Goal: Transaction & Acquisition: Obtain resource

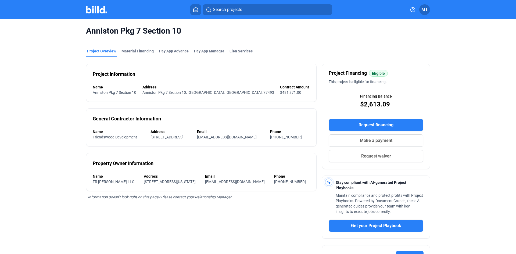
click at [104, 9] on img at bounding box center [96, 10] width 21 height 8
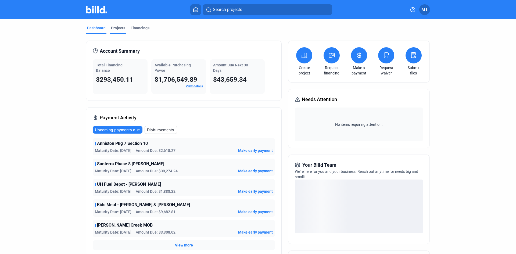
click at [116, 28] on div "Projects" at bounding box center [118, 27] width 14 height 5
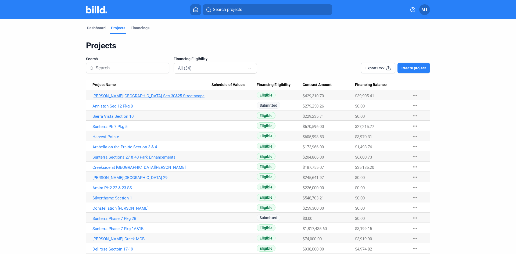
click at [133, 96] on link "[PERSON_NAME][GEOGRAPHIC_DATA] Sec 30&25 Streetscape" at bounding box center [151, 95] width 119 height 5
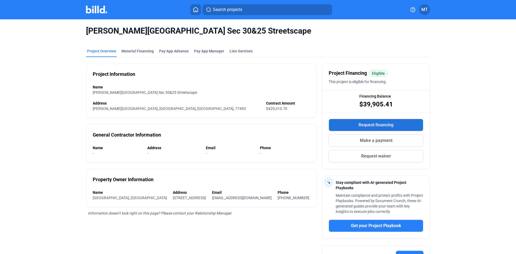
click at [405, 124] on button "Request financing" at bounding box center [376, 125] width 95 height 12
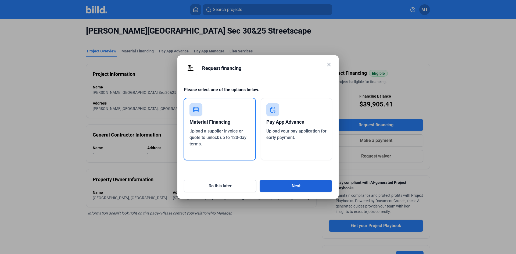
click at [282, 187] on button "Next" at bounding box center [296, 186] width 73 height 12
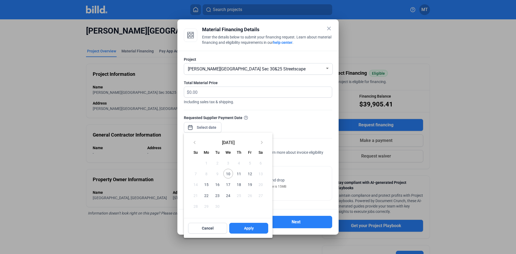
click at [215, 127] on div "close Material Financing Details Enter the details below to submit your financi…" at bounding box center [258, 127] width 516 height 254
click at [251, 175] on span "12" at bounding box center [250, 174] width 10 height 10
click at [223, 92] on div at bounding box center [258, 127] width 516 height 254
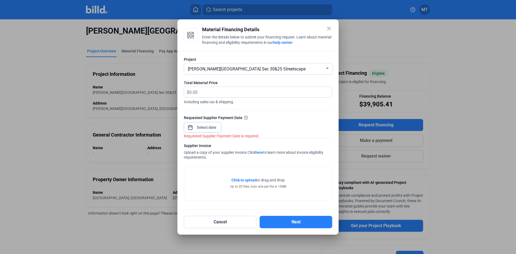
click at [208, 128] on input at bounding box center [206, 127] width 23 height 6
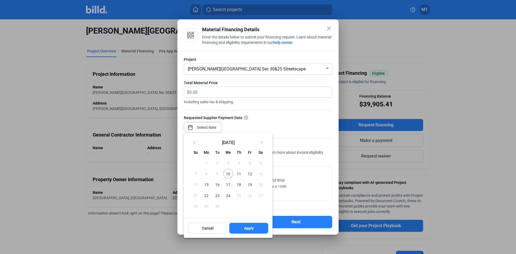
click at [249, 174] on span "12" at bounding box center [250, 174] width 10 height 10
click at [248, 172] on span "12" at bounding box center [250, 174] width 10 height 10
click at [249, 228] on span "Apply" at bounding box center [249, 227] width 10 height 5
type input "[DATE]"
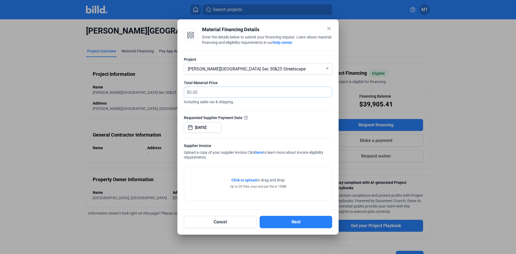
click at [208, 95] on input "text" at bounding box center [257, 92] width 136 height 10
type input "2,340"
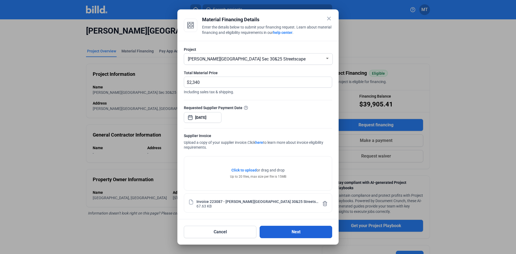
click at [298, 233] on button "Next" at bounding box center [296, 232] width 73 height 12
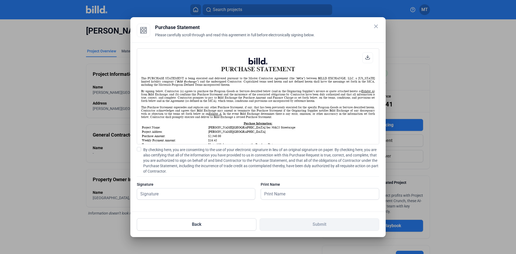
scroll to position [0, 0]
click at [140, 150] on span at bounding box center [139, 149] width 4 height 4
click at [0, 0] on input "By checking here, you are consenting to the use of your electronic signature in…" at bounding box center [0, 0] width 0 height 0
click at [168, 200] on div at bounding box center [196, 202] width 118 height 5
click at [168, 196] on input "text" at bounding box center [193, 193] width 112 height 11
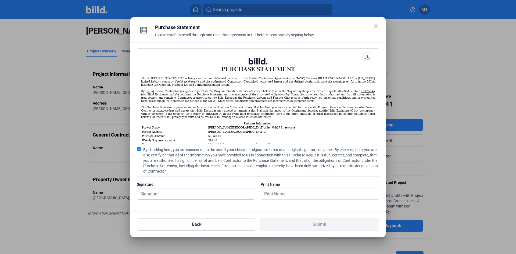
type input "[PERSON_NAME]"
click at [286, 194] on input "text" at bounding box center [317, 193] width 112 height 11
type input "[PERSON_NAME]"
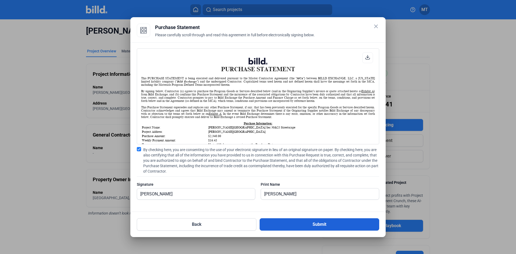
click at [296, 222] on button "Submit" at bounding box center [320, 224] width 120 height 12
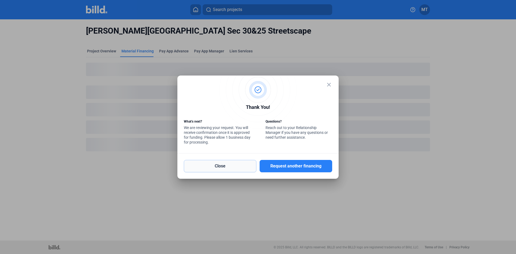
click at [234, 166] on button "Close" at bounding box center [220, 166] width 73 height 12
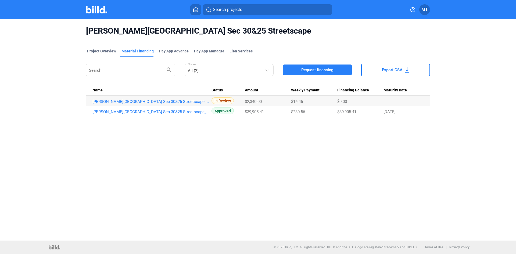
click at [96, 7] on img at bounding box center [96, 10] width 21 height 8
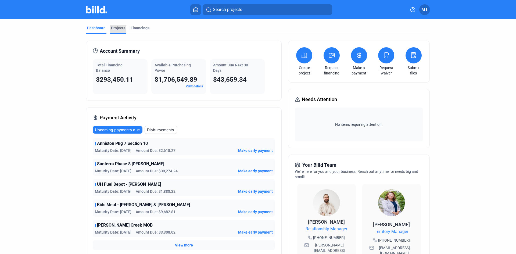
click at [121, 30] on div "Projects" at bounding box center [118, 27] width 14 height 5
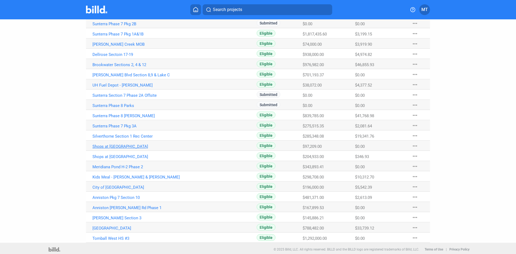
scroll to position [197, 0]
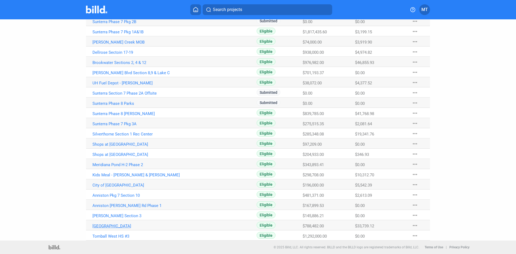
click at [117, 225] on link "[GEOGRAPHIC_DATA]" at bounding box center [151, 226] width 119 height 5
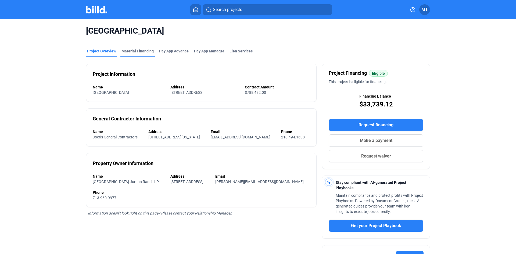
click at [141, 52] on div "Material Financing" at bounding box center [137, 50] width 32 height 5
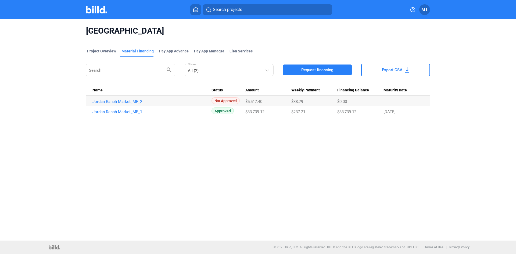
click at [297, 71] on button "Request financing" at bounding box center [317, 69] width 69 height 11
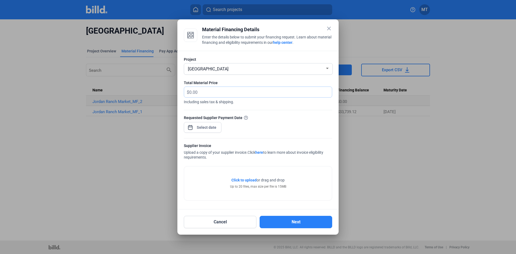
click at [213, 92] on input "text" at bounding box center [257, 92] width 136 height 10
type input "9,360.00"
click at [206, 125] on div "close Material Financing Details Enter the details below to submit your financi…" at bounding box center [258, 127] width 516 height 254
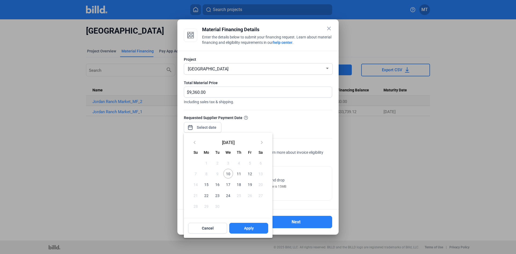
click at [253, 174] on span "12" at bounding box center [250, 174] width 10 height 10
click at [252, 228] on span "Apply" at bounding box center [249, 227] width 10 height 5
type input "[DATE]"
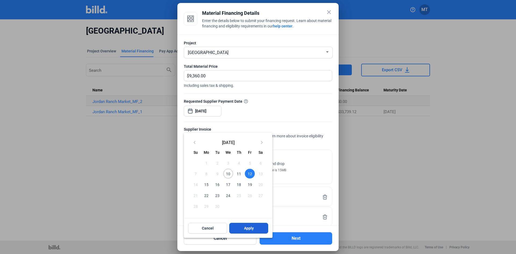
click at [252, 228] on span "Apply" at bounding box center [249, 227] width 10 height 5
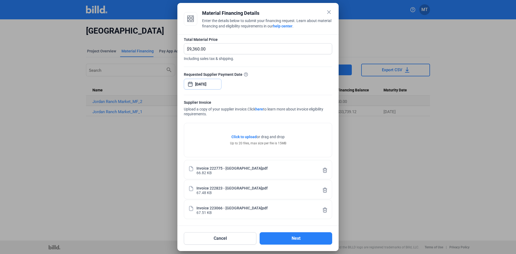
scroll to position [27, 0]
click at [296, 235] on button "Next" at bounding box center [296, 238] width 73 height 12
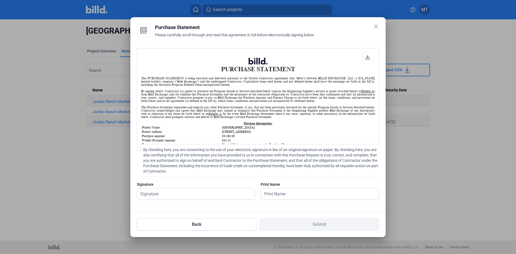
scroll to position [0, 0]
click at [140, 149] on span at bounding box center [139, 149] width 4 height 4
click at [0, 0] on input "By checking here, you are consenting to the use of your electronic signature in…" at bounding box center [0, 0] width 0 height 0
click at [156, 188] on div at bounding box center [196, 194] width 118 height 12
click at [157, 192] on input "text" at bounding box center [196, 193] width 118 height 11
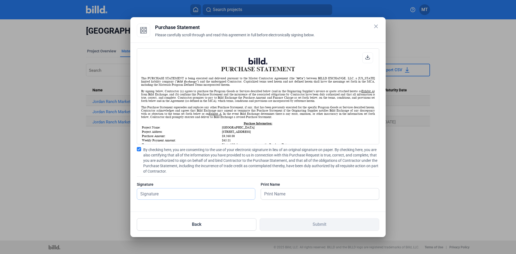
type input "[PERSON_NAME]"
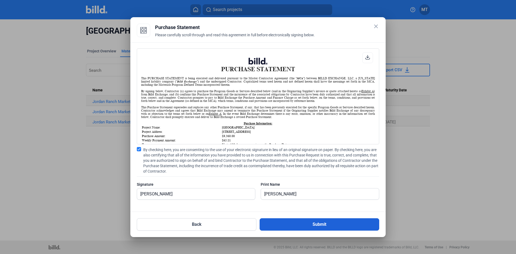
click at [304, 221] on button "Submit" at bounding box center [320, 224] width 120 height 12
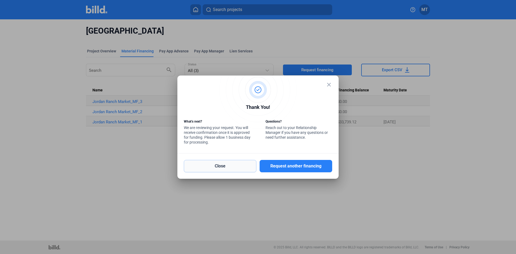
click at [243, 165] on button "Close" at bounding box center [220, 166] width 73 height 12
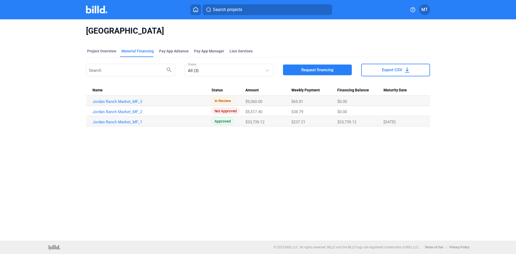
click at [97, 11] on img at bounding box center [96, 10] width 21 height 8
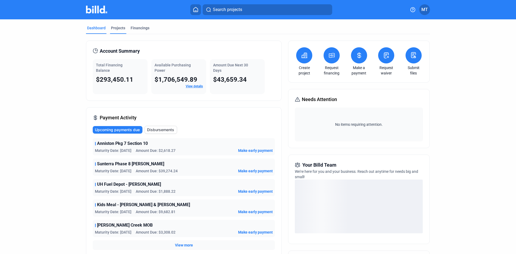
click at [121, 28] on div "Projects" at bounding box center [118, 27] width 14 height 5
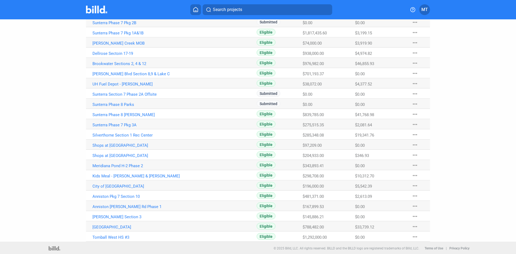
scroll to position [197, 0]
click at [125, 114] on link "Sunterra Phase 8 [PERSON_NAME]" at bounding box center [151, 113] width 119 height 5
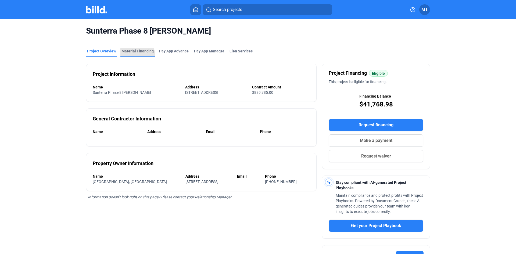
click at [133, 55] on div "Material Financing" at bounding box center [137, 52] width 34 height 9
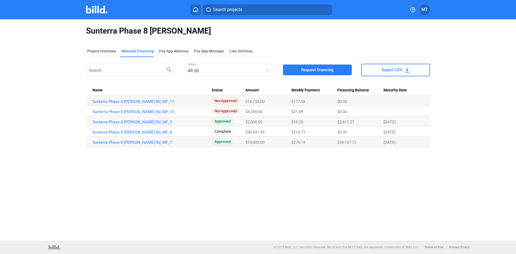
click at [335, 67] on button "Request financing" at bounding box center [317, 69] width 69 height 11
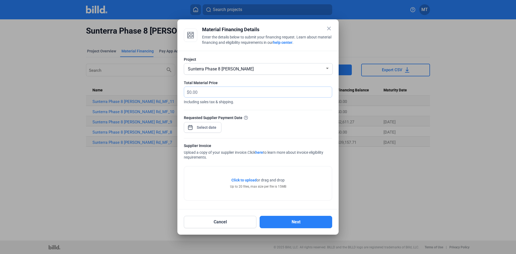
click at [232, 91] on input "text" at bounding box center [257, 92] width 136 height 10
type input "8,915"
click at [209, 126] on div "close Material Financing Details Enter the details below to submit your financi…" at bounding box center [258, 127] width 516 height 254
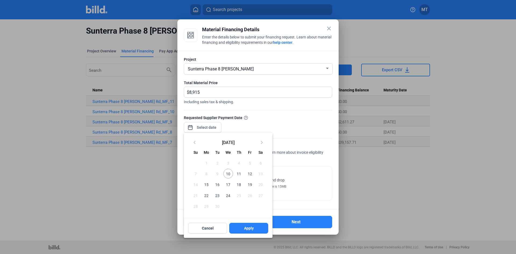
click at [251, 173] on span "12" at bounding box center [250, 174] width 10 height 10
click at [246, 226] on span "Apply" at bounding box center [249, 227] width 10 height 5
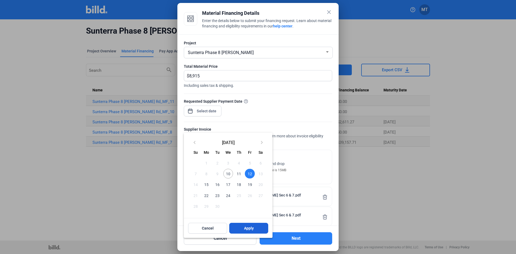
click at [237, 225] on button "Apply" at bounding box center [248, 228] width 39 height 11
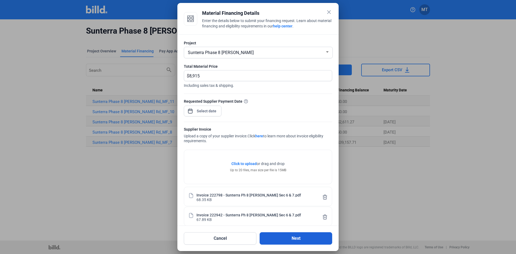
click at [278, 239] on button "Next" at bounding box center [296, 238] width 73 height 12
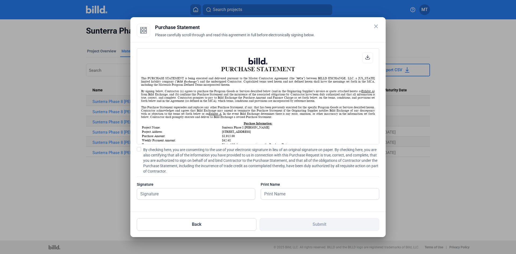
scroll to position [0, 0]
click at [138, 149] on span at bounding box center [139, 149] width 4 height 4
click at [0, 0] on input "By checking here, you are consenting to the use of your electronic signature in…" at bounding box center [0, 0] width 0 height 0
click at [167, 192] on input "text" at bounding box center [193, 193] width 112 height 11
type input "[PERSON_NAME]"
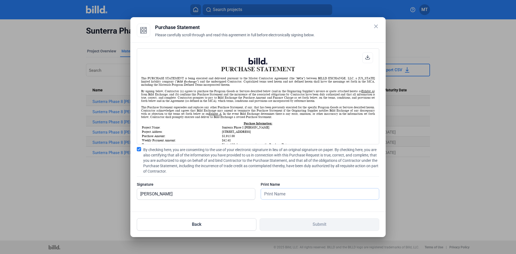
type input "[PERSON_NAME]"
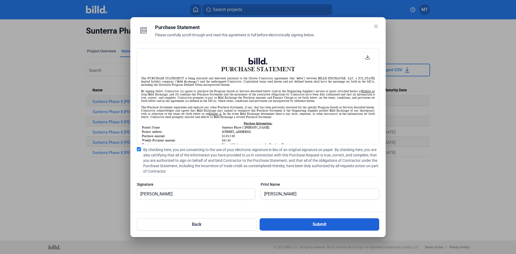
click at [328, 224] on button "Submit" at bounding box center [320, 224] width 120 height 12
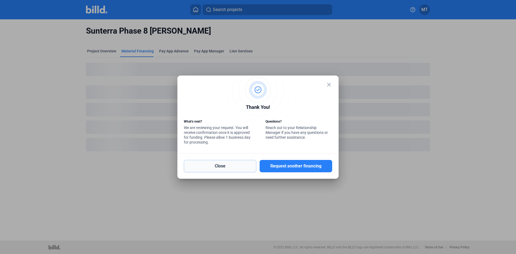
click at [239, 168] on button "Close" at bounding box center [220, 166] width 73 height 12
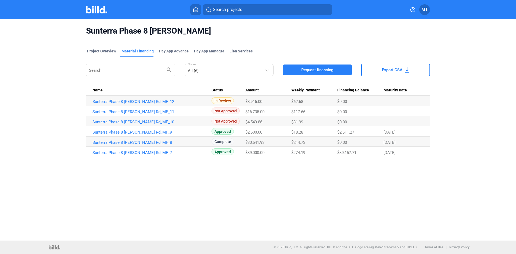
click at [100, 10] on img at bounding box center [96, 10] width 21 height 8
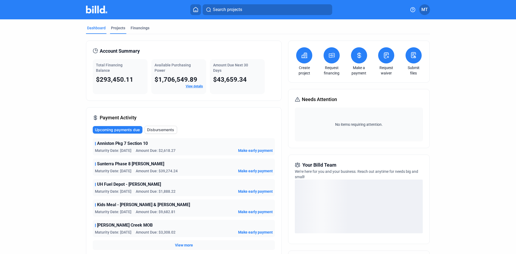
click at [117, 29] on div "Projects" at bounding box center [118, 27] width 14 height 5
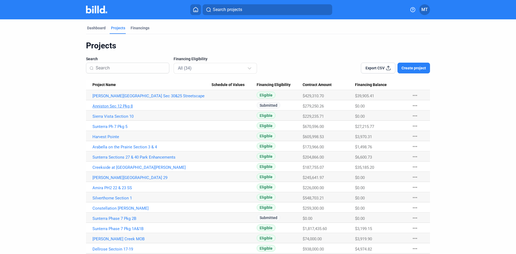
click at [128, 107] on link "Anniston Sec 12 Pkg 8" at bounding box center [151, 106] width 119 height 5
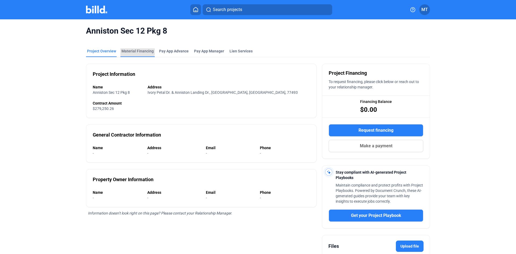
click at [134, 50] on div "Material Financing" at bounding box center [137, 50] width 32 height 5
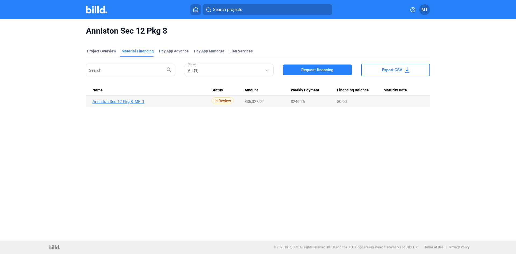
click at [126, 103] on link "Anniston Sec 12 Pkg 8_MF_1" at bounding box center [151, 101] width 119 height 5
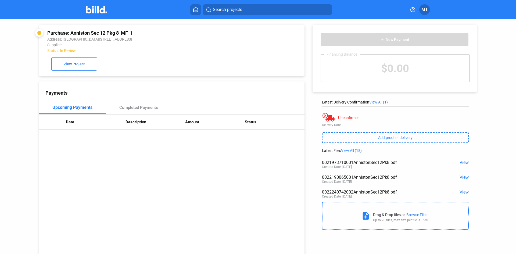
click at [462, 164] on span "View" at bounding box center [463, 162] width 9 height 5
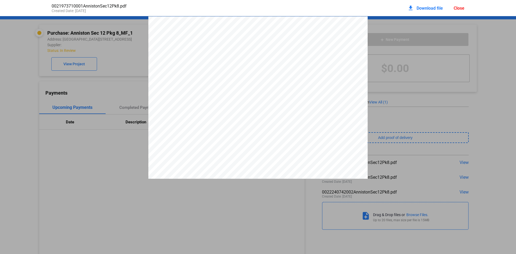
scroll to position [3, 0]
click at [456, 8] on div "Close" at bounding box center [458, 8] width 11 height 5
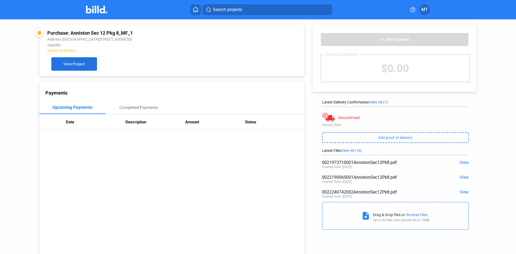
click at [57, 61] on button "View Project" at bounding box center [74, 63] width 46 height 13
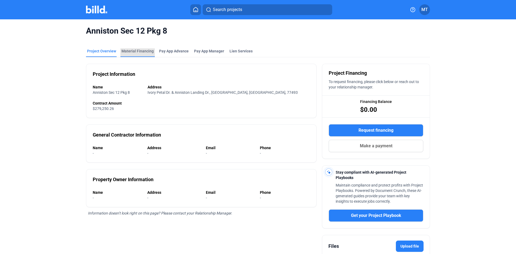
click at [142, 54] on div "Material Financing" at bounding box center [137, 52] width 34 height 9
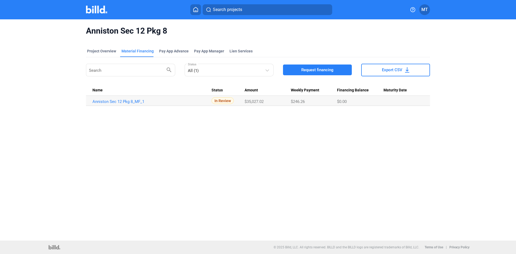
click at [304, 73] on button "Request financing" at bounding box center [317, 69] width 69 height 11
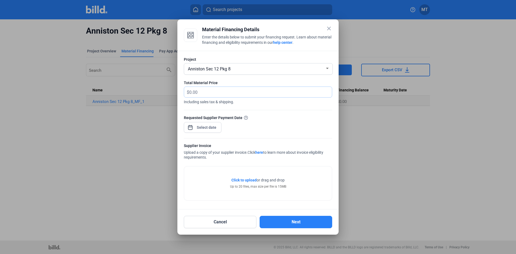
click at [215, 90] on input "text" at bounding box center [257, 92] width 136 height 10
type input "7,540"
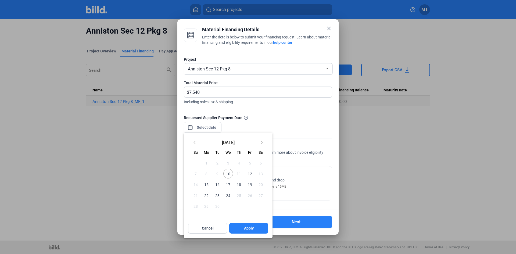
click at [209, 127] on div "close Material Financing Details Enter the details below to submit your financi…" at bounding box center [258, 127] width 516 height 254
click at [249, 175] on span "12" at bounding box center [250, 174] width 10 height 10
click at [257, 229] on button "Apply" at bounding box center [248, 228] width 39 height 11
click at [248, 173] on span "12" at bounding box center [250, 174] width 10 height 10
click at [247, 230] on span "Apply" at bounding box center [249, 227] width 10 height 5
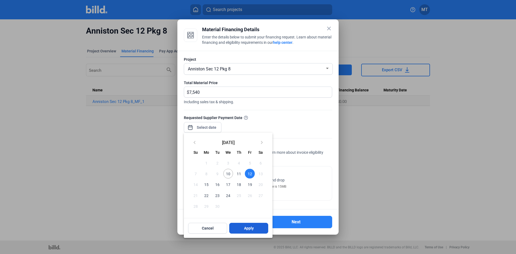
click at [240, 226] on button "Apply" at bounding box center [248, 228] width 39 height 11
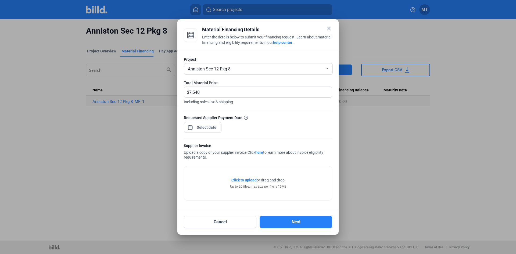
click at [255, 178] on span "Click to upload" at bounding box center [243, 180] width 25 height 4
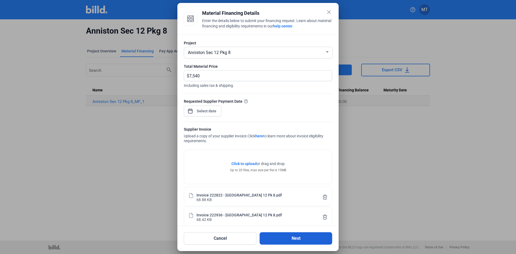
click at [283, 237] on button "Next" at bounding box center [296, 238] width 73 height 12
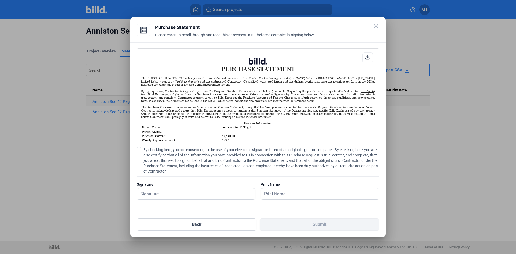
scroll to position [0, 0]
click at [139, 150] on span at bounding box center [139, 149] width 4 height 4
click at [0, 0] on input "By checking here, you are consenting to the use of your electronic signature in…" at bounding box center [0, 0] width 0 height 0
click at [167, 192] on input "text" at bounding box center [193, 193] width 112 height 11
type input "[PERSON_NAME]"
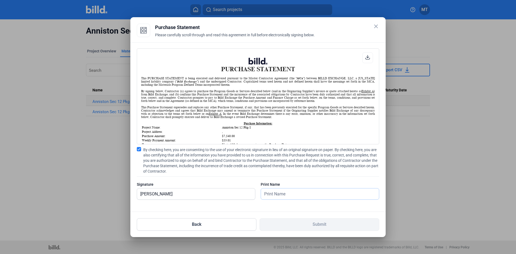
type input "[PERSON_NAME]"
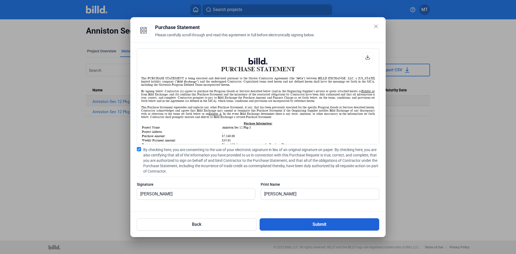
click at [310, 225] on button "Submit" at bounding box center [320, 224] width 120 height 12
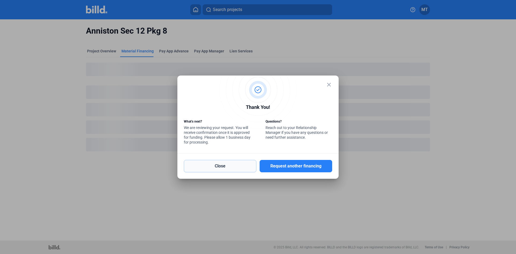
click at [219, 165] on button "Close" at bounding box center [220, 166] width 73 height 12
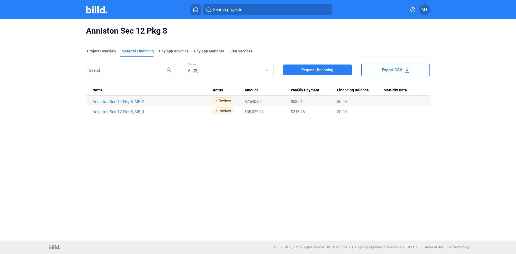
click at [102, 7] on img at bounding box center [96, 10] width 21 height 8
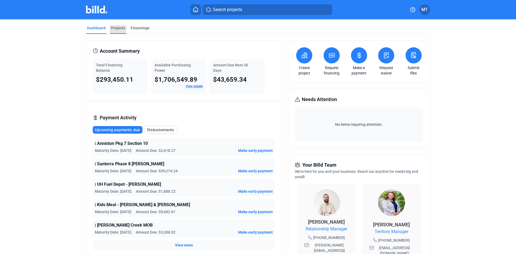
click at [117, 25] on div "Projects" at bounding box center [118, 27] width 14 height 5
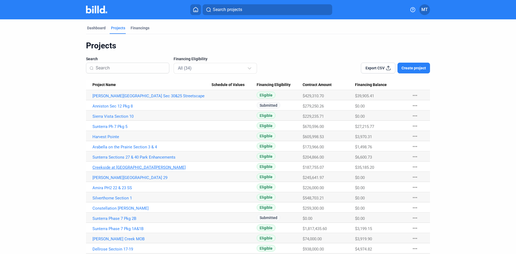
click at [121, 168] on link "Creekside at [GEOGRAPHIC_DATA][PERSON_NAME]" at bounding box center [151, 167] width 119 height 5
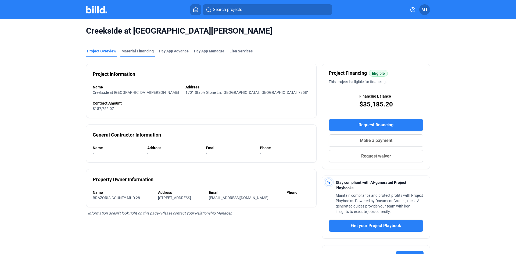
click at [146, 51] on div "Material Financing" at bounding box center [137, 50] width 32 height 5
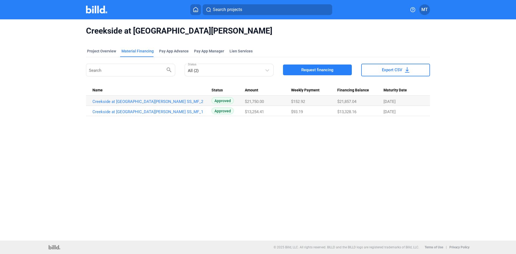
click at [320, 73] on span "Request financing" at bounding box center [317, 69] width 32 height 5
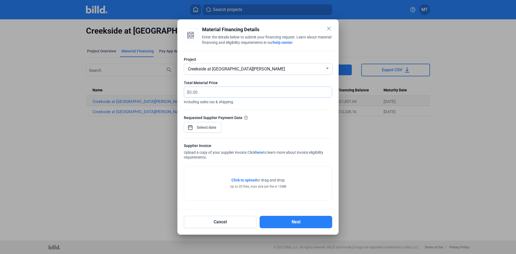
click at [231, 94] on input "text" at bounding box center [257, 92] width 136 height 10
type input "4,680"
click at [211, 129] on div "close Material Financing Details Enter the details below to submit your financi…" at bounding box center [258, 127] width 516 height 254
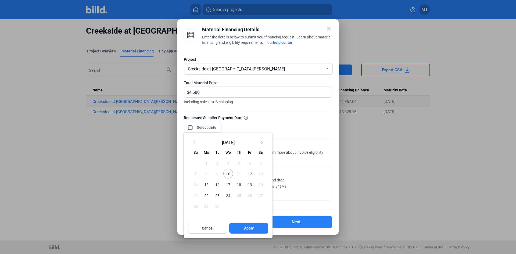
click at [251, 175] on span "12" at bounding box center [250, 174] width 10 height 10
click at [243, 229] on button "Apply" at bounding box center [248, 228] width 39 height 11
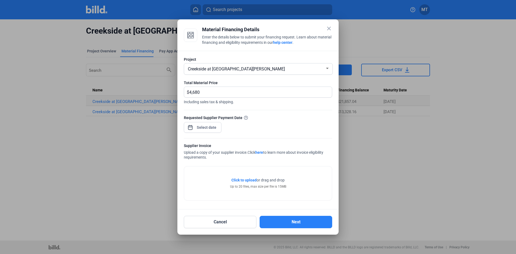
click at [245, 179] on span "Click to upload" at bounding box center [243, 180] width 25 height 4
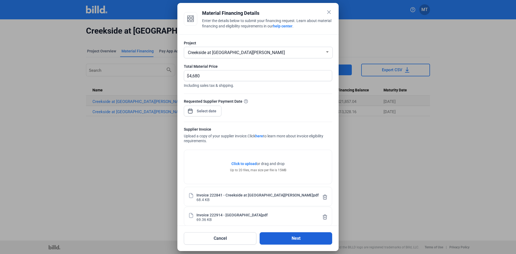
click at [292, 236] on button "Next" at bounding box center [296, 238] width 73 height 12
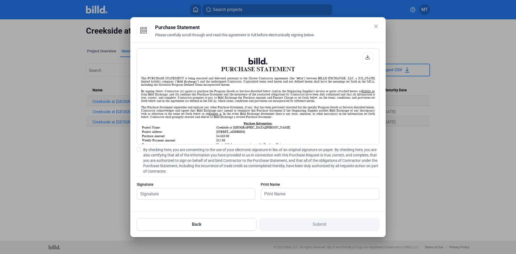
scroll to position [0, 0]
click at [137, 148] on span at bounding box center [139, 149] width 4 height 4
click at [0, 0] on input "By checking here, you are consenting to the use of your electronic signature in…" at bounding box center [0, 0] width 0 height 0
drag, startPoint x: 162, startPoint y: 195, endPoint x: 169, endPoint y: 197, distance: 7.9
click at [162, 195] on input "text" at bounding box center [193, 193] width 112 height 11
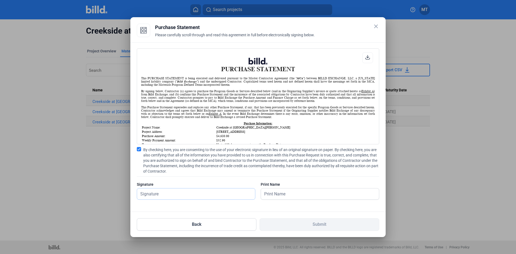
type input "[PERSON_NAME]"
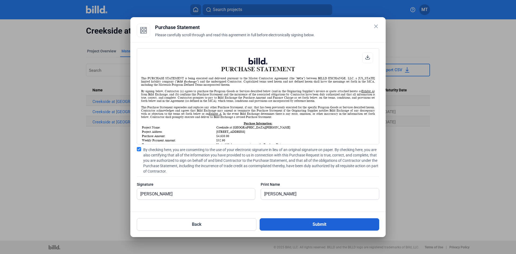
click at [310, 226] on button "Submit" at bounding box center [320, 224] width 120 height 12
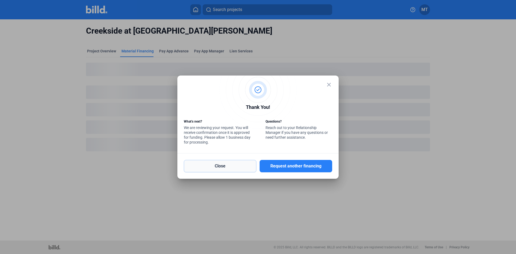
click at [223, 165] on button "Close" at bounding box center [220, 166] width 73 height 12
